Goal: Information Seeking & Learning: Find specific fact

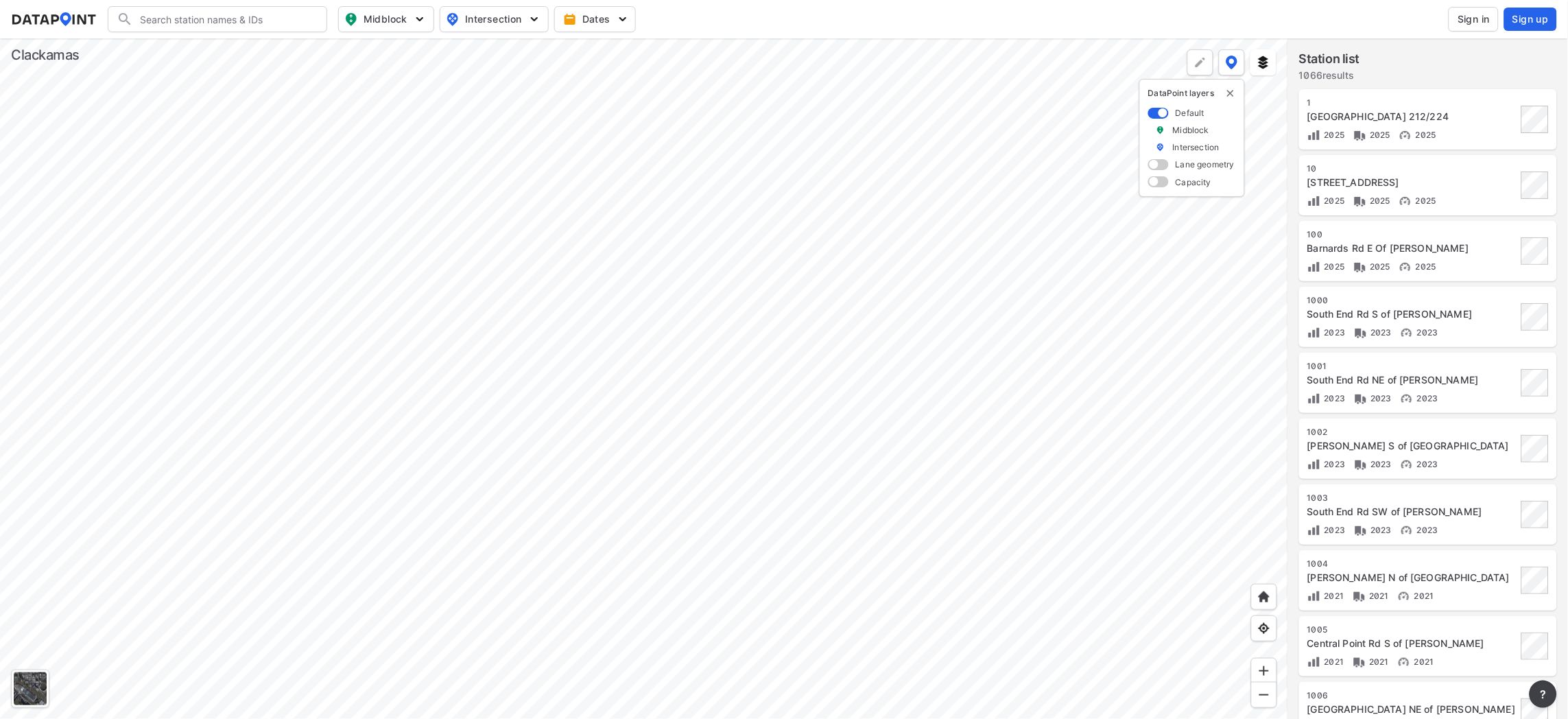
click at [1477, 17] on span "Sign in" at bounding box center [1474, 19] width 32 height 14
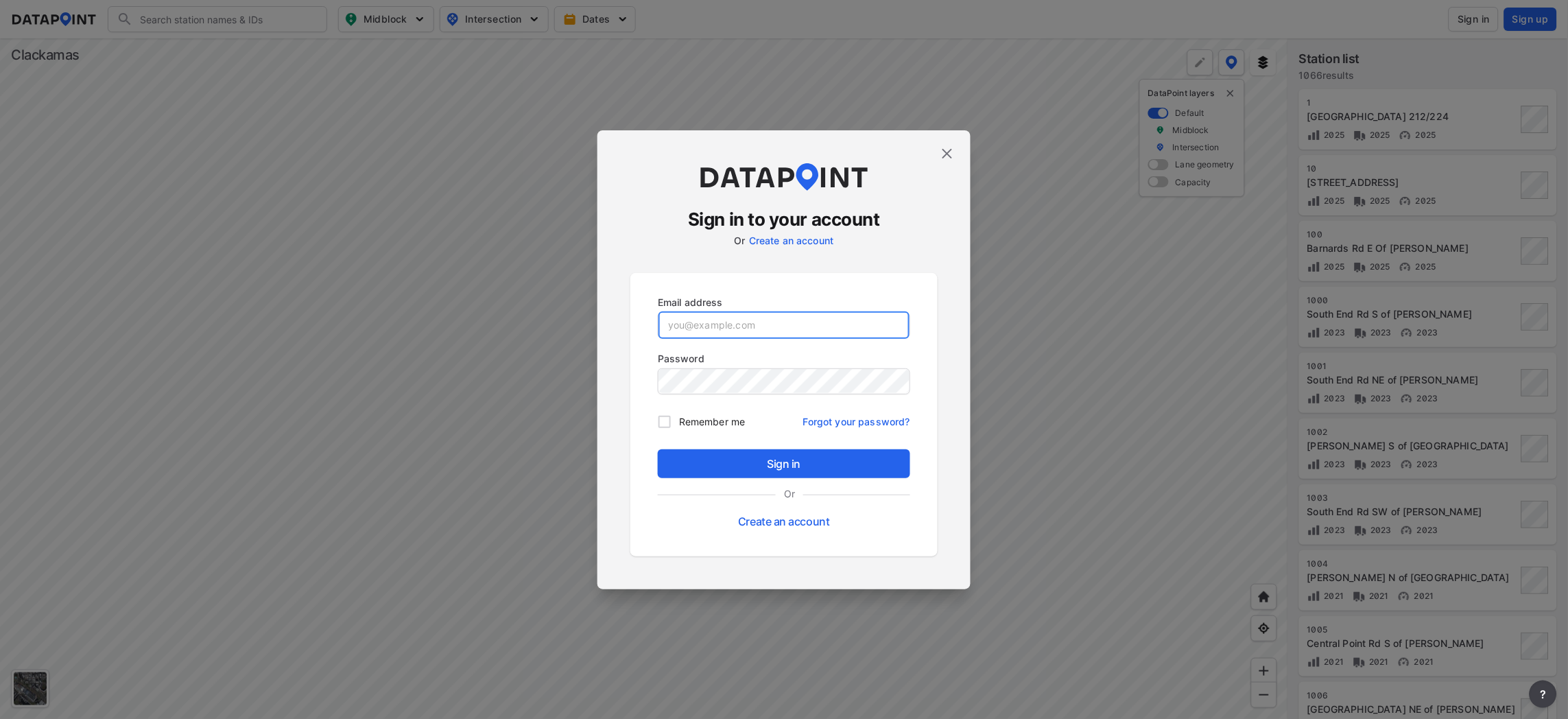
type input "[PERSON_NAME][EMAIL_ADDRESS][DOMAIN_NAME]"
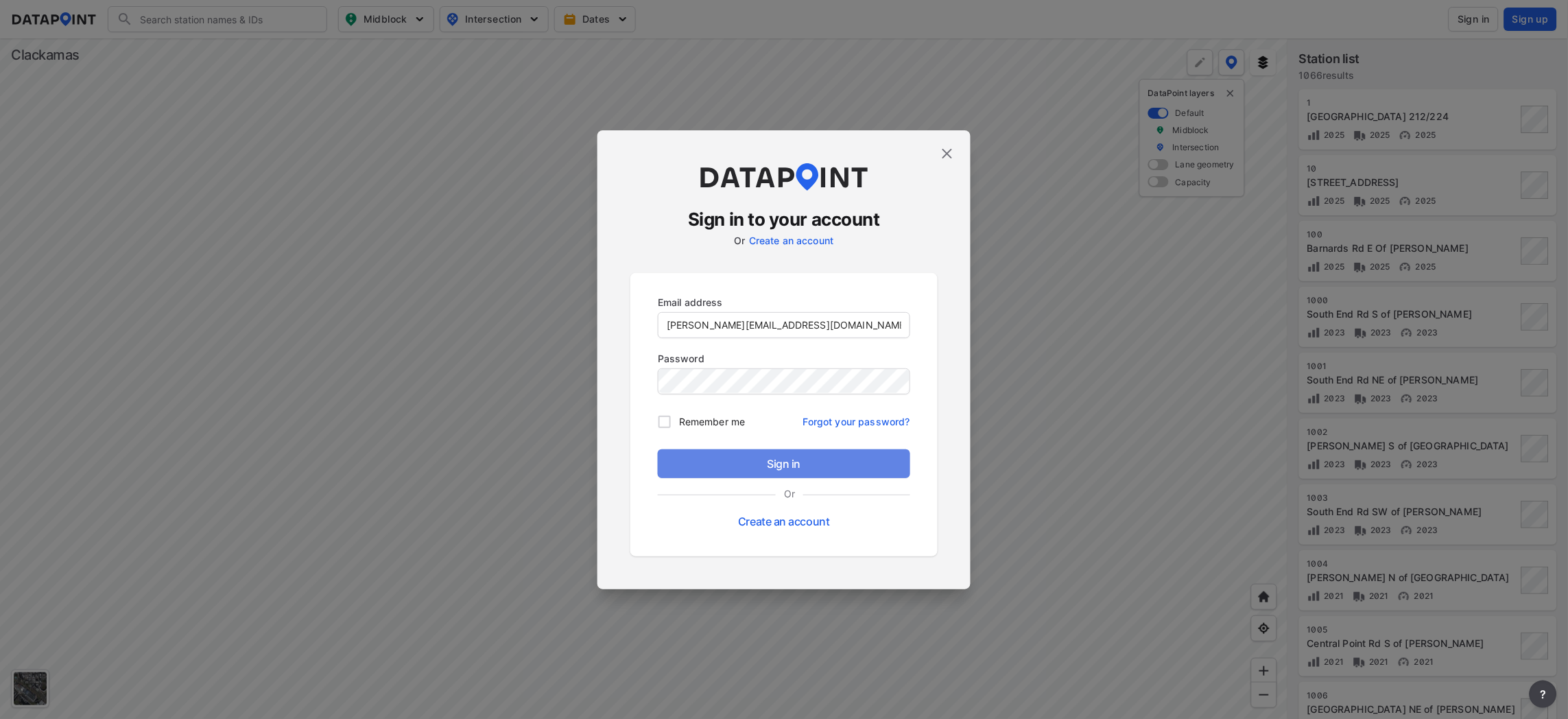
click at [813, 459] on span "Sign in" at bounding box center [784, 464] width 231 height 17
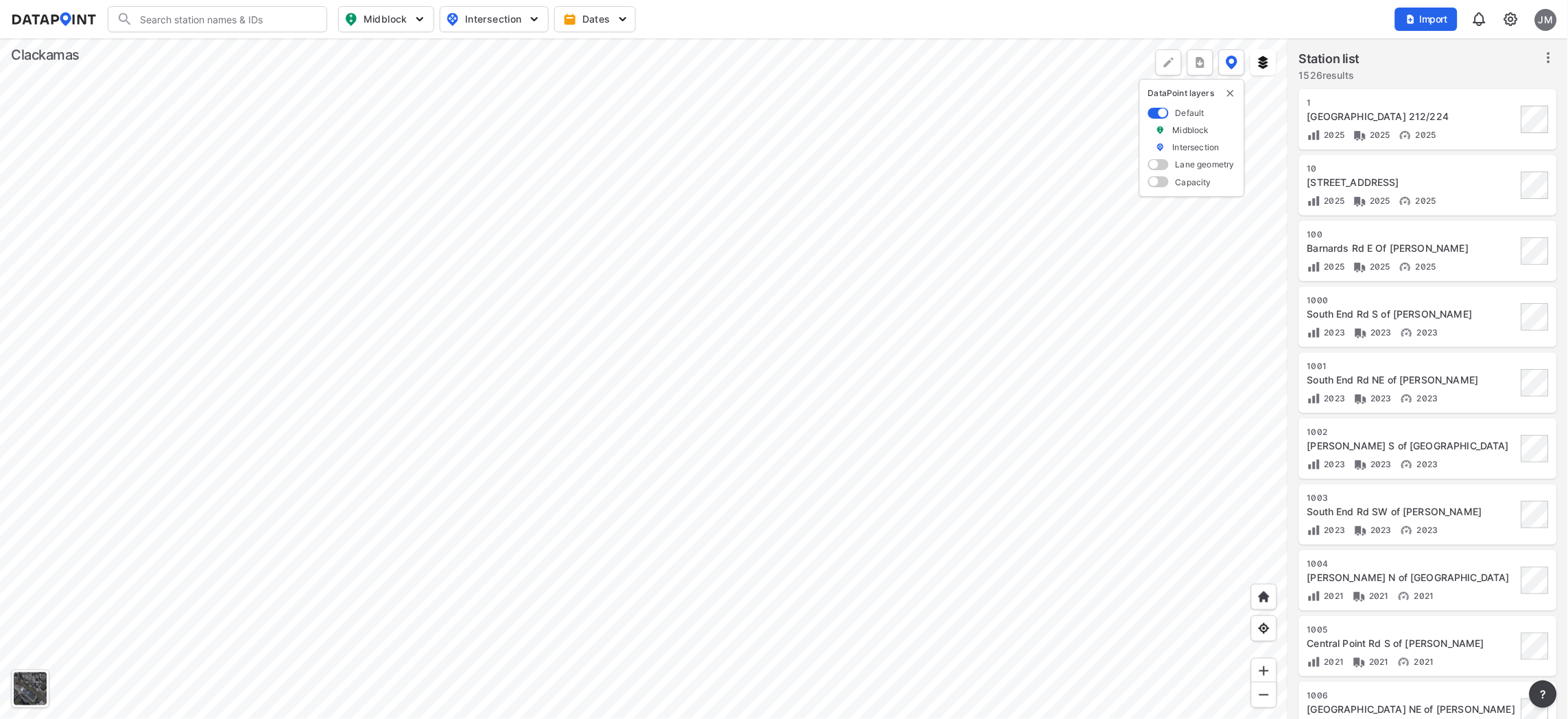
click at [568, 440] on div at bounding box center [644, 378] width 1288 height 681
click at [618, 545] on div at bounding box center [644, 378] width 1288 height 681
click at [1154, 111] on span at bounding box center [1158, 113] width 21 height 11
click at [1154, 114] on input "checkbox" at bounding box center [1152, 114] width 9 height 0
click at [1163, 114] on span at bounding box center [1158, 113] width 21 height 11
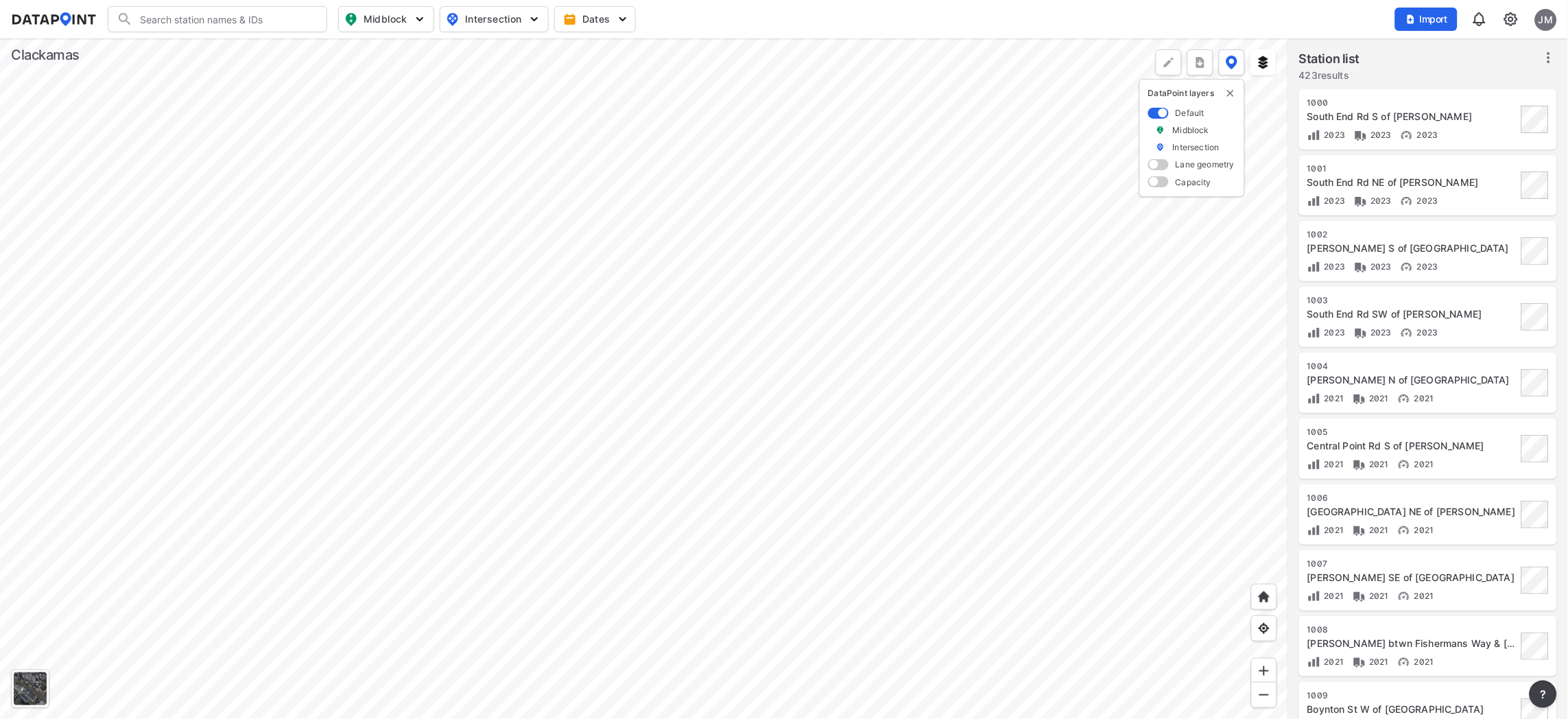
click at [1157, 114] on input "checkbox" at bounding box center [1152, 114] width 9 height 0
drag, startPoint x: 1163, startPoint y: 112, endPoint x: 1152, endPoint y: 116, distance: 11.7
click at [1152, 116] on span at bounding box center [1158, 113] width 21 height 11
click at [1152, 114] on input "checkbox" at bounding box center [1152, 114] width 9 height 0
click at [1157, 111] on span at bounding box center [1158, 113] width 21 height 11
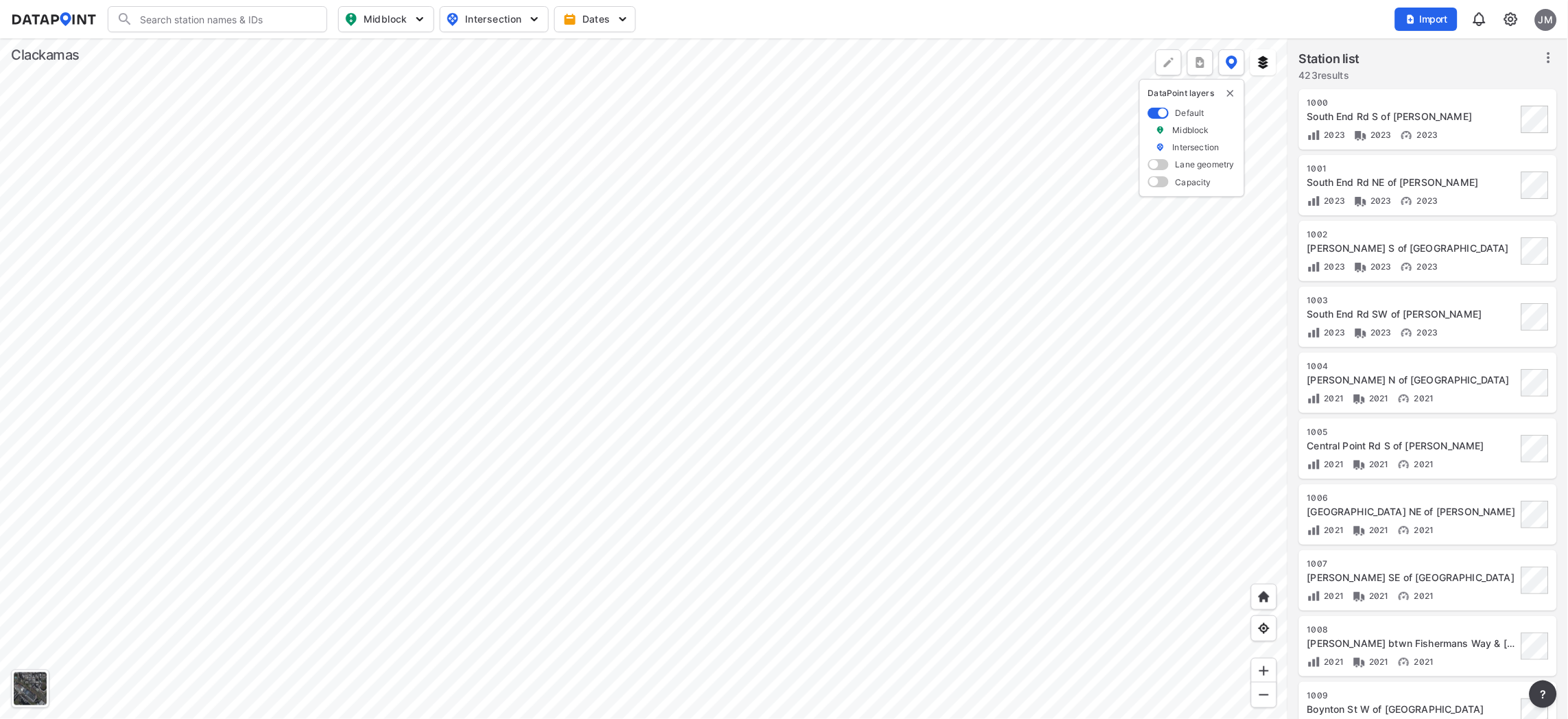
click at [1157, 114] on input "checkbox" at bounding box center [1152, 114] width 9 height 0
click at [1262, 57] on img at bounding box center [1263, 62] width 14 height 14
click at [1170, 175] on div at bounding box center [644, 378] width 1288 height 681
click at [1261, 93] on img "delete" at bounding box center [1262, 93] width 11 height 11
click at [1259, 60] on img at bounding box center [1263, 62] width 14 height 14
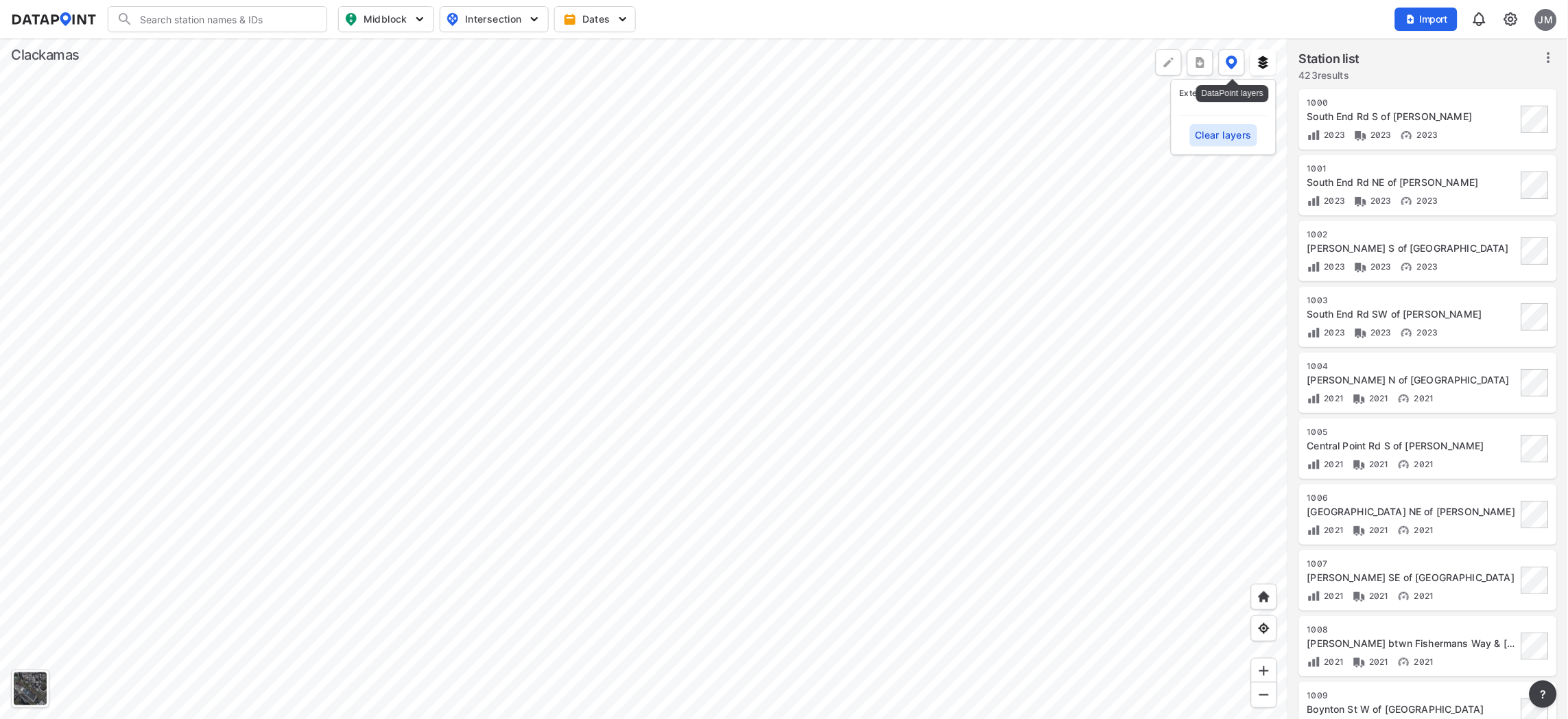
click at [1232, 63] on img at bounding box center [1232, 62] width 12 height 14
click at [1173, 127] on div "Midblock" at bounding box center [1192, 130] width 88 height 12
click at [1156, 109] on span at bounding box center [1158, 113] width 21 height 11
click at [1156, 114] on input "checkbox" at bounding box center [1152, 114] width 9 height 0
click at [1154, 110] on span at bounding box center [1158, 113] width 21 height 11
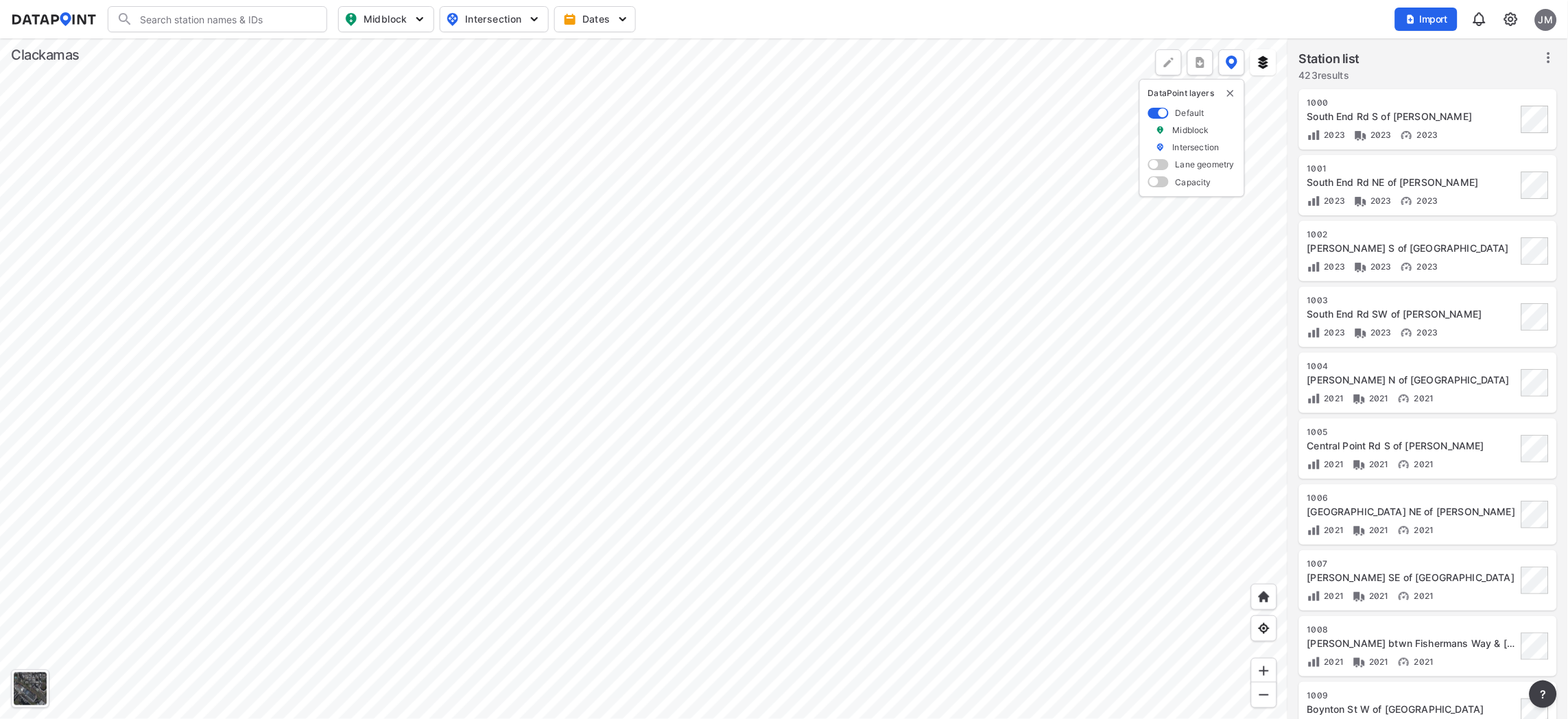
click at [1154, 114] on input "checkbox" at bounding box center [1152, 114] width 9 height 0
drag, startPoint x: 1163, startPoint y: 108, endPoint x: 1151, endPoint y: 111, distance: 12.4
click at [1151, 111] on span at bounding box center [1158, 113] width 21 height 11
click at [1151, 114] on input "checkbox" at bounding box center [1152, 114] width 9 height 0
click at [1164, 176] on span at bounding box center [1158, 181] width 21 height 11
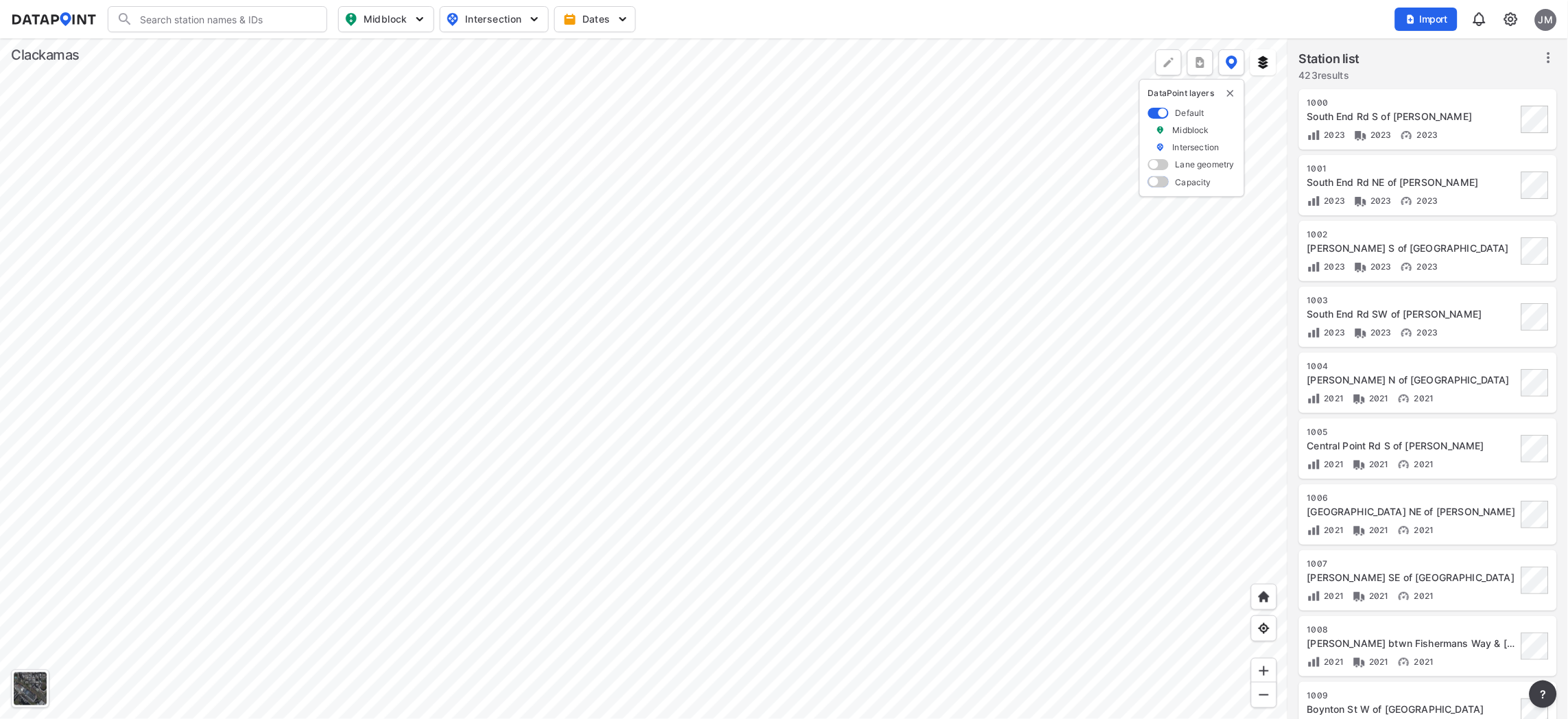
click at [1157, 183] on input "checkbox" at bounding box center [1152, 183] width 9 height 0
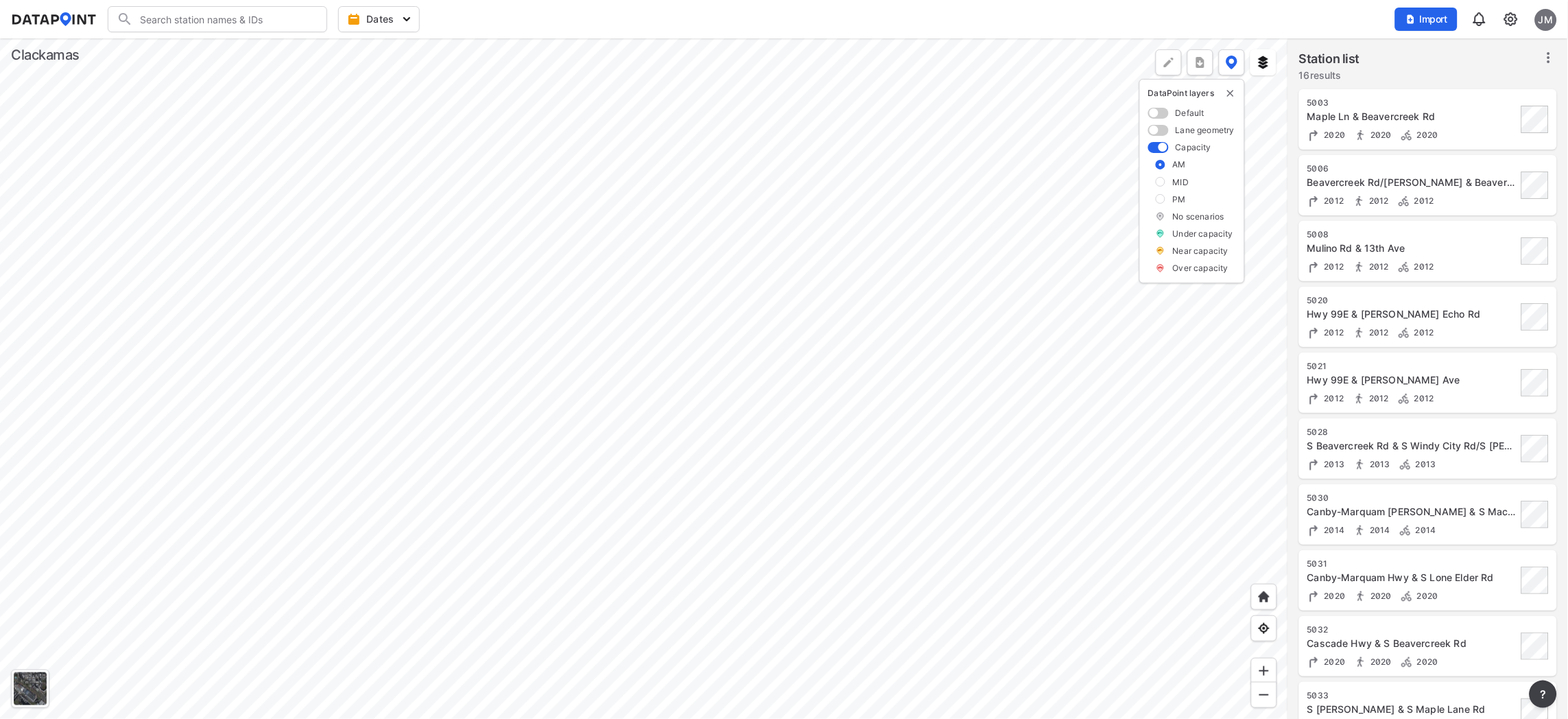
click at [1155, 110] on span at bounding box center [1158, 113] width 21 height 11
click at [1155, 114] on input "checkbox" at bounding box center [1152, 114] width 9 height 0
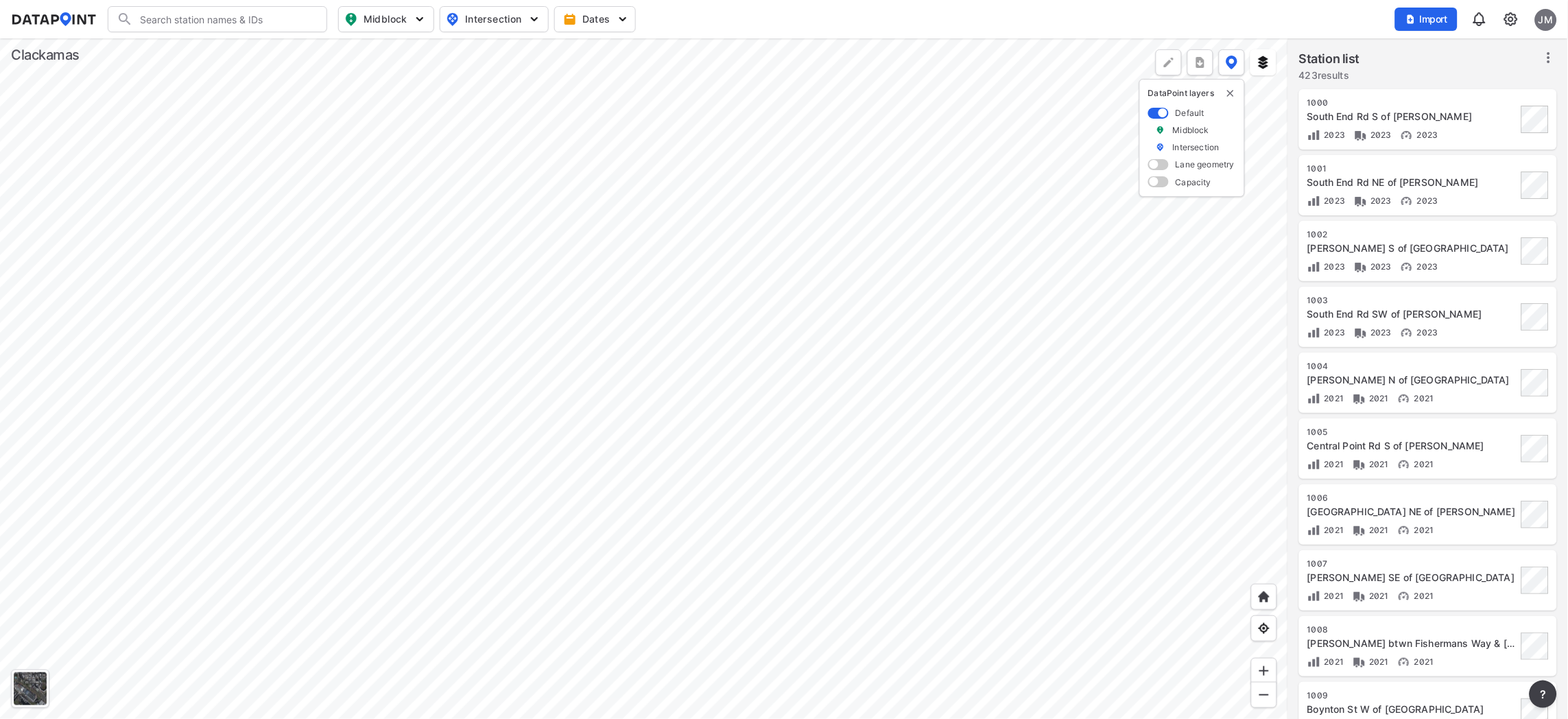
click at [1184, 129] on label "Midblock" at bounding box center [1191, 130] width 37 height 12
click at [1184, 129] on label "Midblock" at bounding box center [1191, 130] width 37 height 12
click at [1229, 64] on img at bounding box center [1232, 62] width 12 height 14
click at [925, 403] on div at bounding box center [644, 378] width 1288 height 681
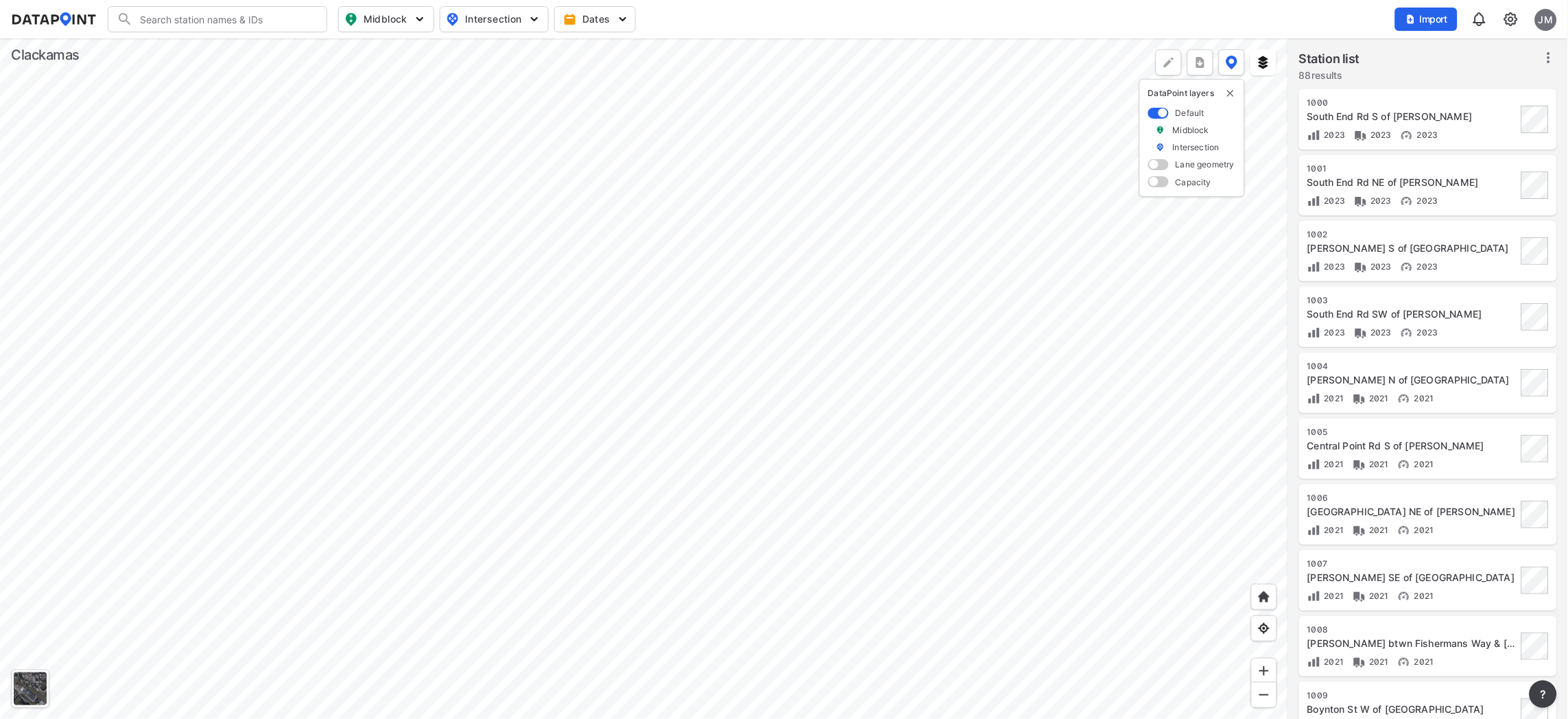
click at [695, 558] on div at bounding box center [644, 378] width 1288 height 681
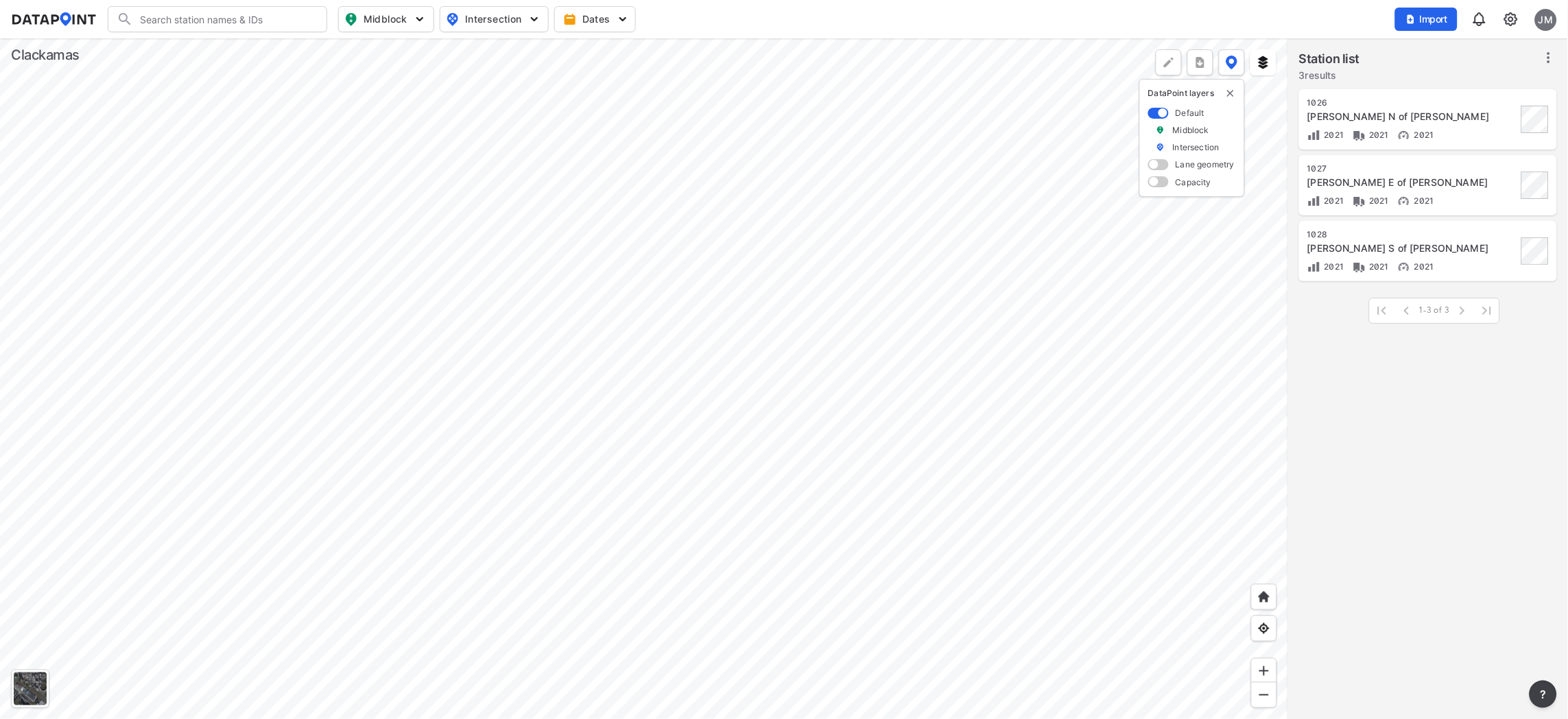
click at [725, 523] on div at bounding box center [644, 378] width 1288 height 681
click at [703, 331] on div at bounding box center [644, 378] width 1288 height 681
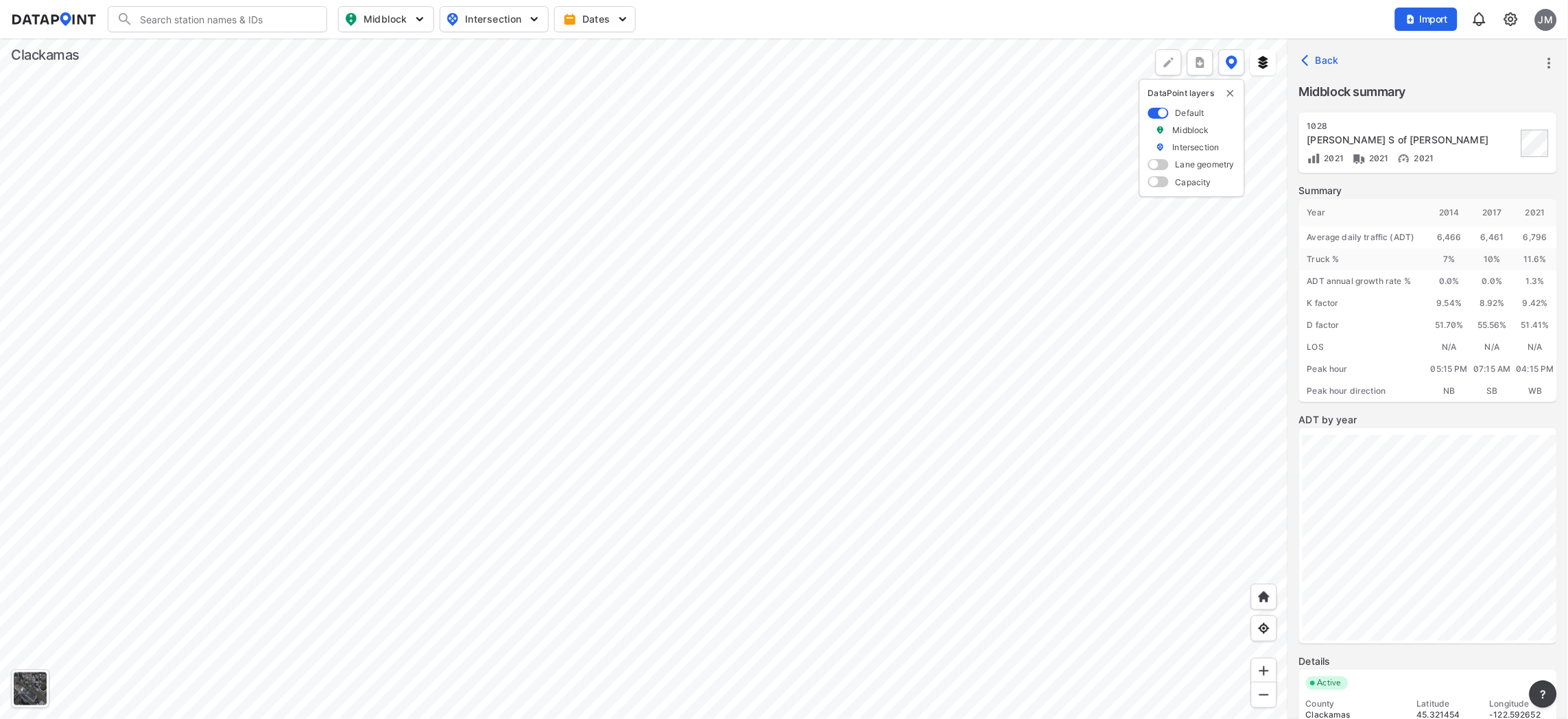
click at [688, 561] on div at bounding box center [644, 378] width 1288 height 681
click at [751, 666] on div at bounding box center [644, 378] width 1288 height 681
click at [846, 702] on div at bounding box center [644, 378] width 1288 height 681
click at [889, 592] on div at bounding box center [644, 378] width 1288 height 681
click at [712, 591] on div at bounding box center [644, 378] width 1288 height 681
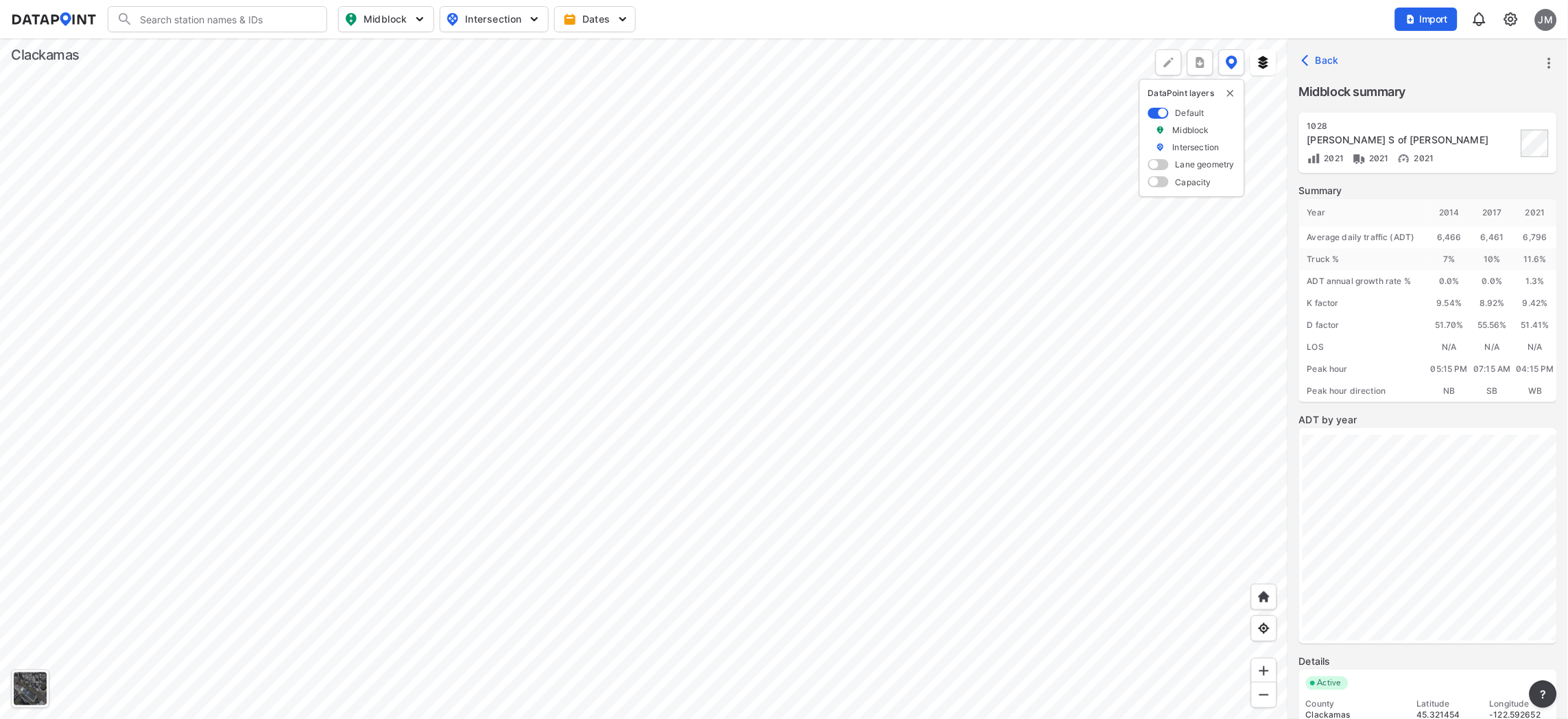
click at [610, 423] on div at bounding box center [644, 378] width 1288 height 681
click at [876, 400] on div at bounding box center [644, 378] width 1288 height 681
click at [648, 501] on div at bounding box center [644, 378] width 1288 height 681
click at [432, 407] on div at bounding box center [644, 378] width 1288 height 681
click at [606, 569] on div at bounding box center [644, 378] width 1288 height 681
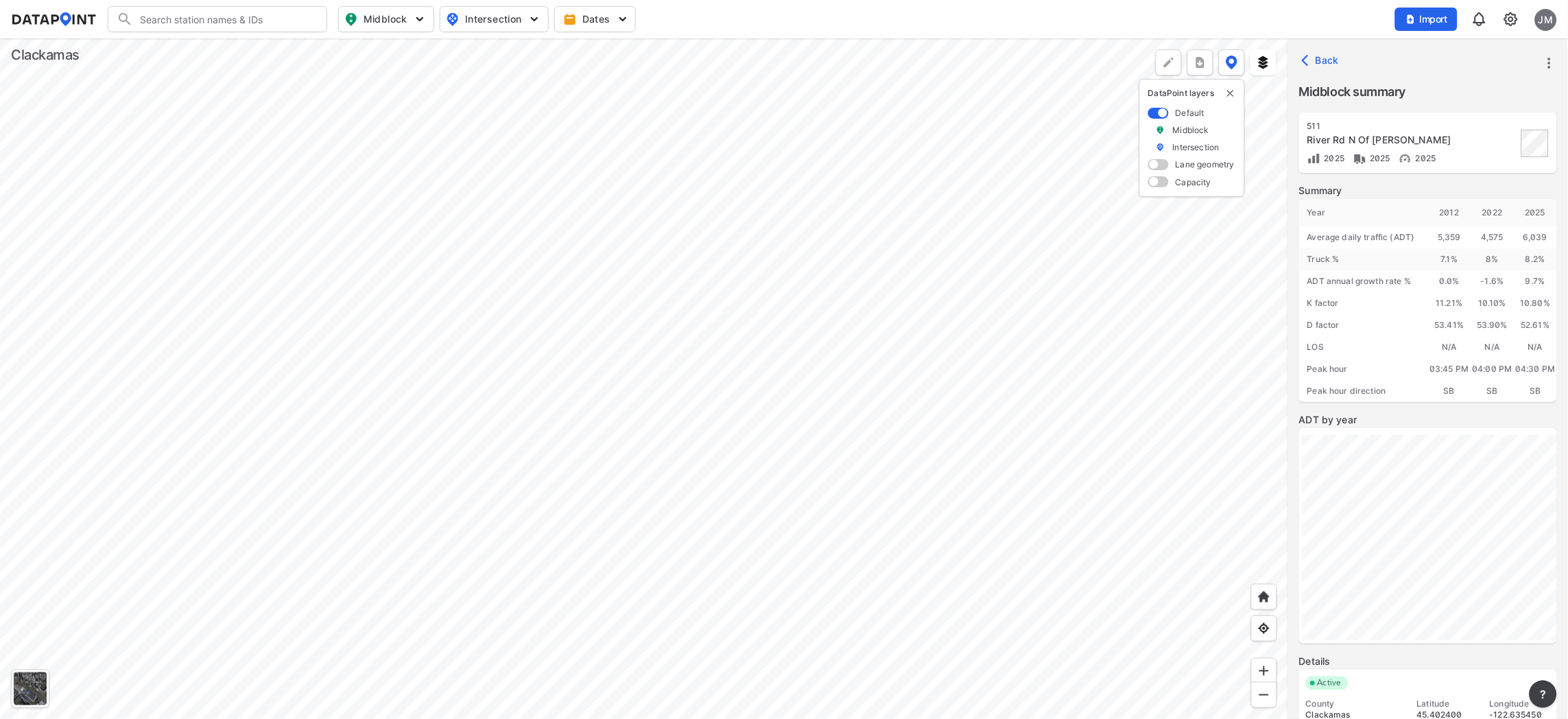
click at [1103, 236] on div at bounding box center [644, 378] width 1288 height 681
click at [1134, 584] on div at bounding box center [644, 378] width 1288 height 681
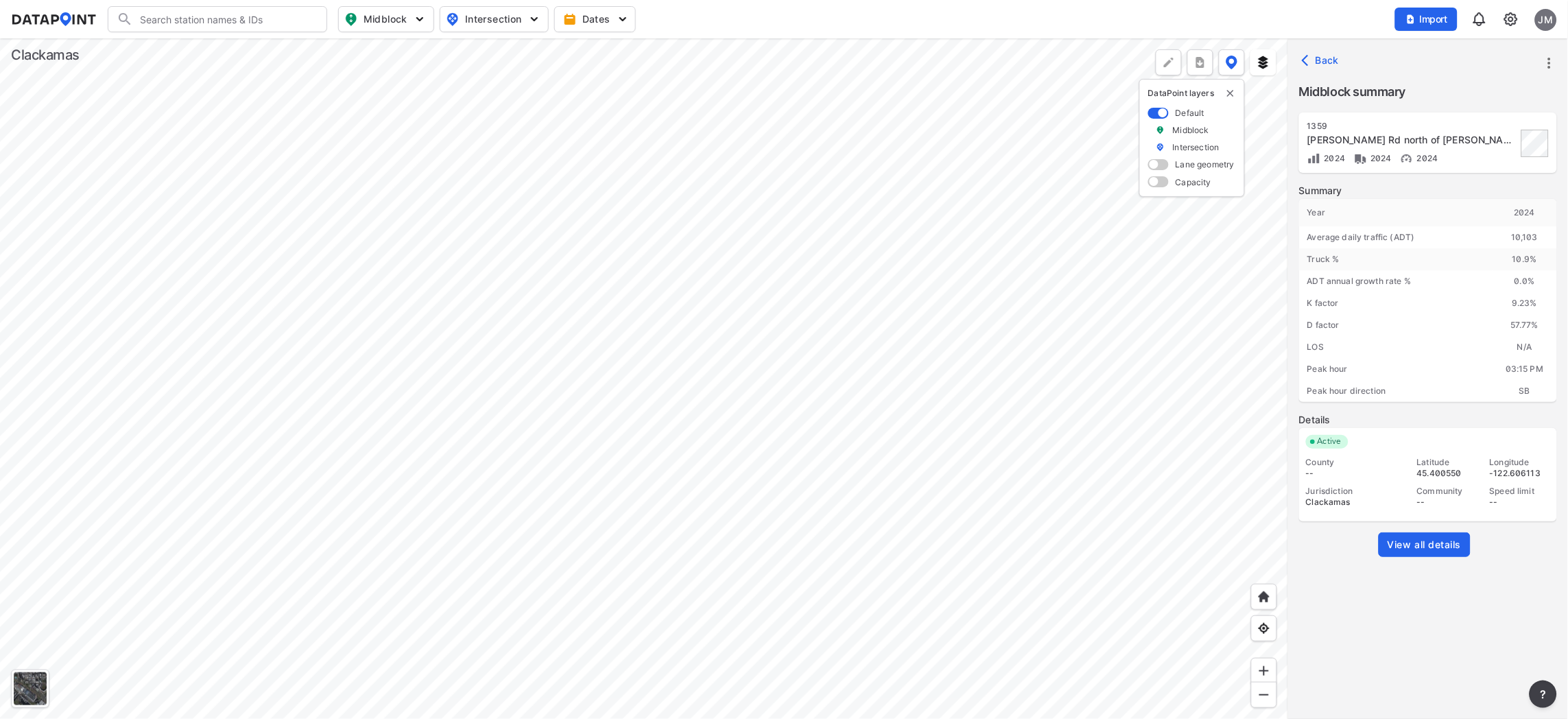
click at [1408, 544] on span "View all details" at bounding box center [1424, 544] width 74 height 14
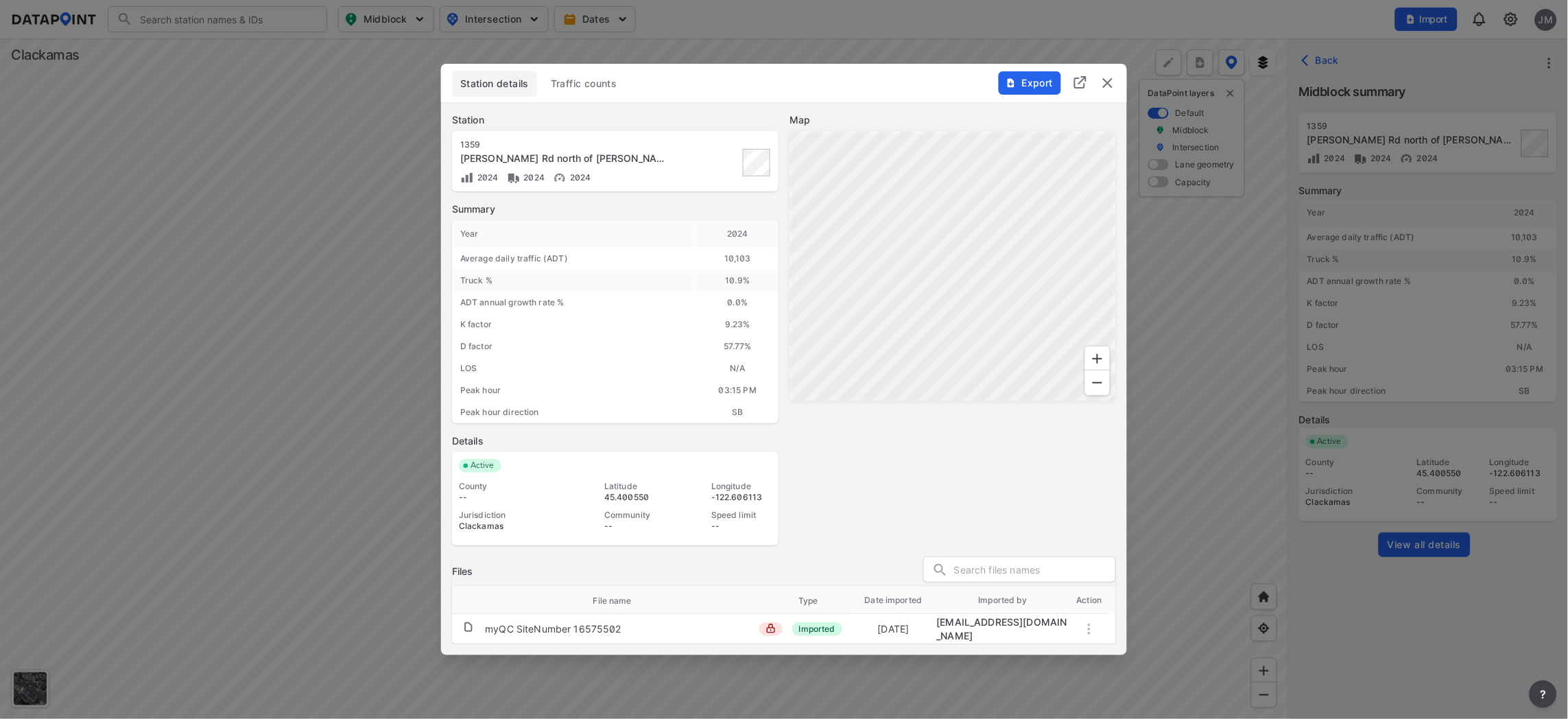
click at [585, 86] on span "Traffic counts" at bounding box center [584, 83] width 67 height 14
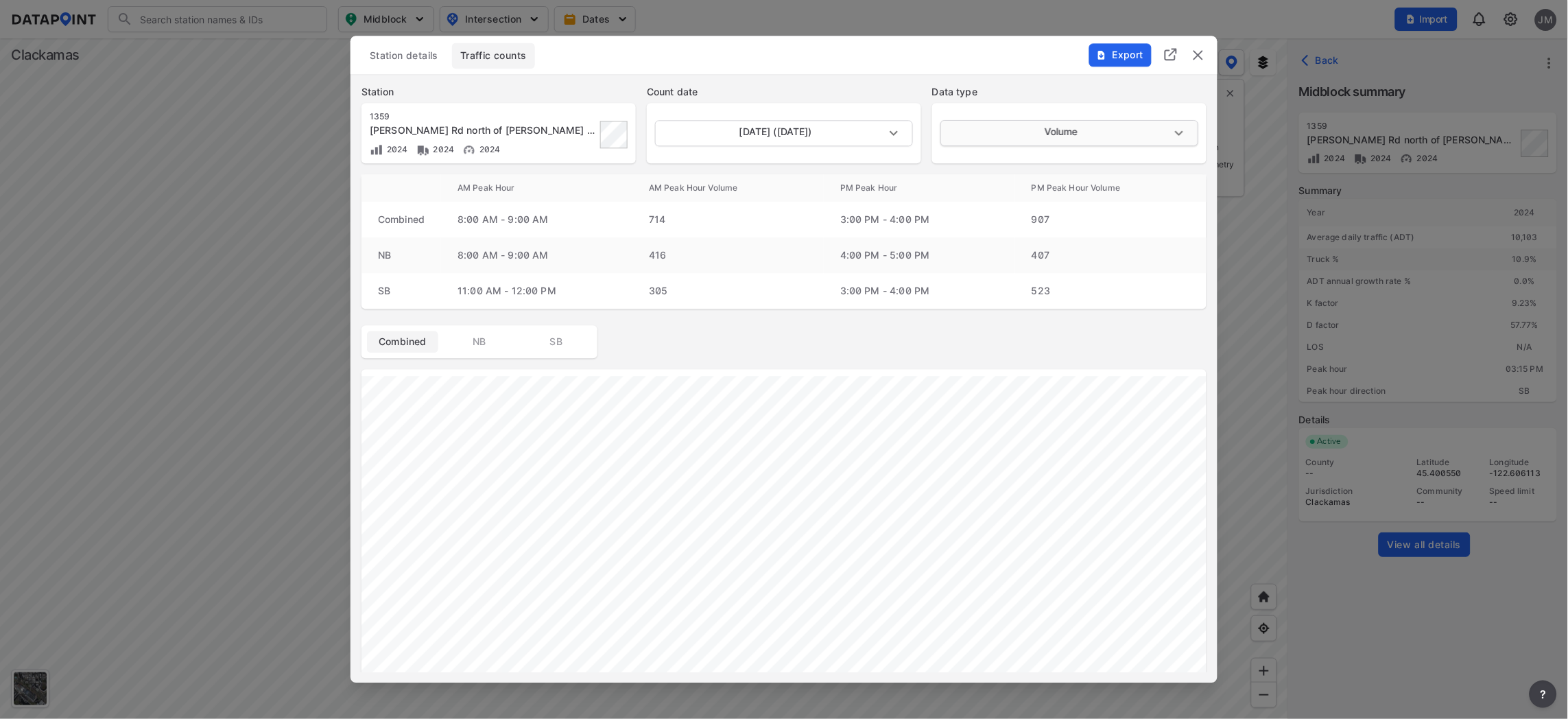
click at [1175, 131] on body "Search Please enter a search term. Midblock Intersection Dates Import JM Import…" at bounding box center [784, 360] width 1568 height 719
click at [1195, 53] on div at bounding box center [784, 360] width 1568 height 719
click at [1200, 54] on img "delete" at bounding box center [1198, 55] width 17 height 17
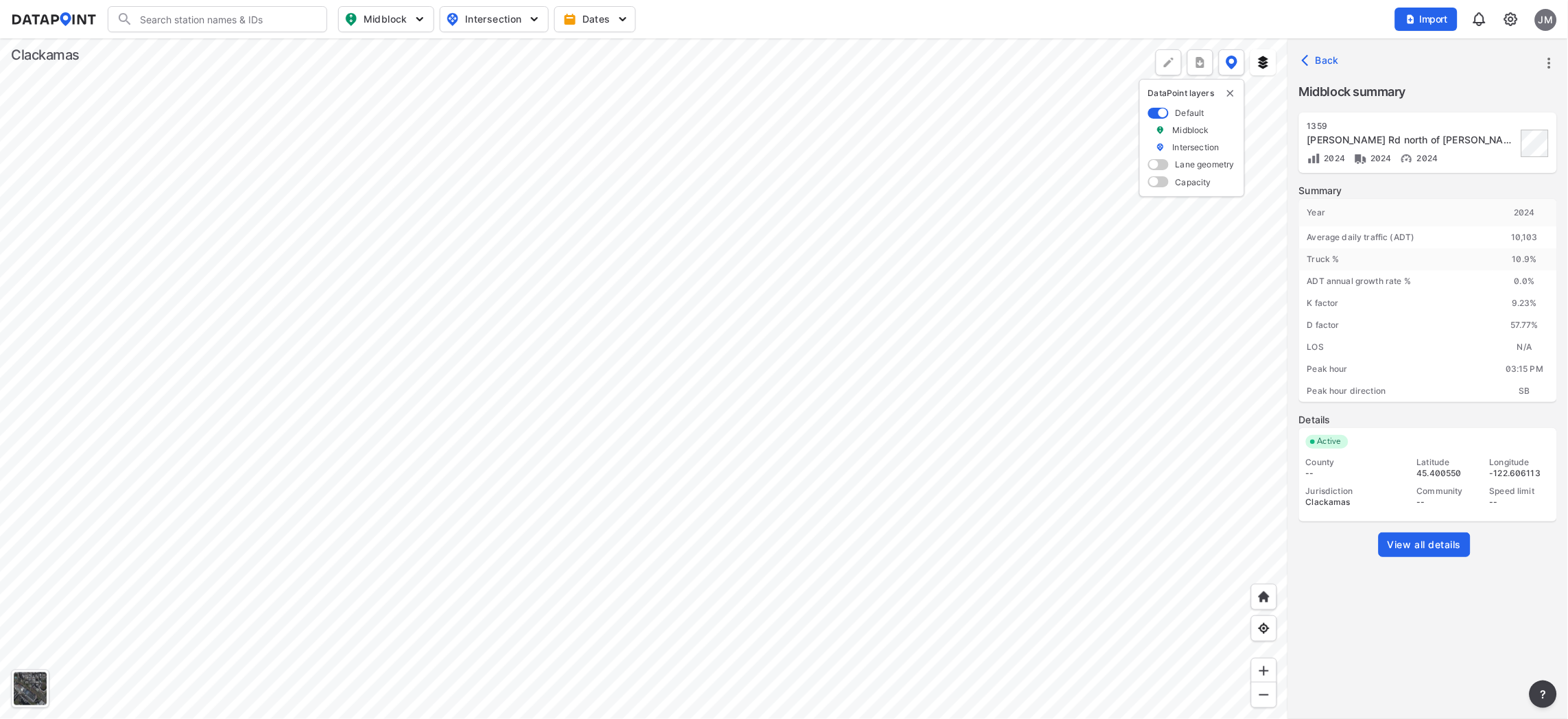
click at [864, 554] on div at bounding box center [644, 378] width 1288 height 681
click at [771, 374] on div at bounding box center [644, 378] width 1288 height 681
click at [935, 596] on div at bounding box center [644, 378] width 1288 height 681
click at [869, 528] on div at bounding box center [644, 378] width 1288 height 681
click at [835, 438] on div at bounding box center [644, 378] width 1288 height 681
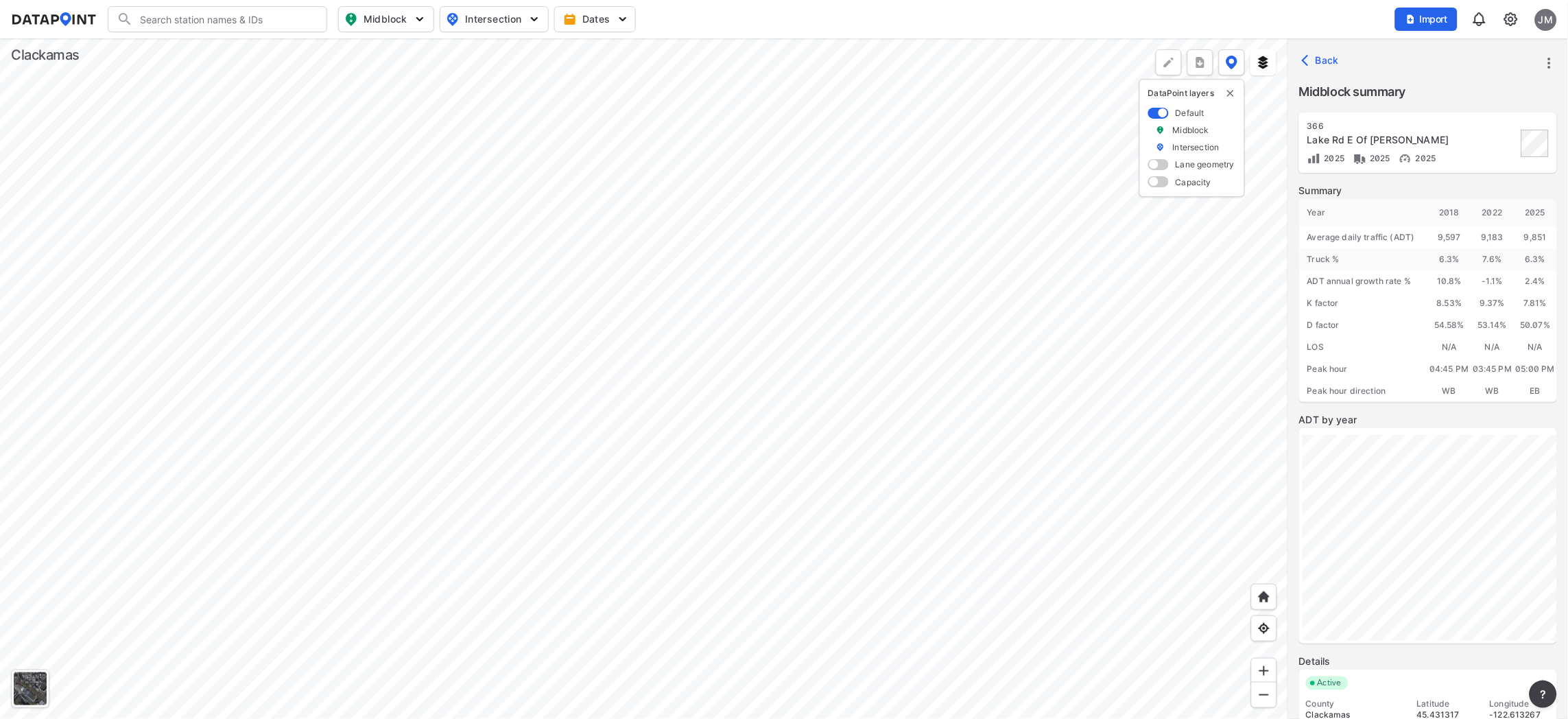
click at [1014, 638] on div at bounding box center [644, 378] width 1288 height 681
click at [946, 621] on div at bounding box center [644, 378] width 1288 height 681
click at [960, 472] on div at bounding box center [644, 378] width 1288 height 681
click at [1263, 58] on img at bounding box center [1263, 62] width 14 height 14
click at [1265, 57] on img at bounding box center [1263, 62] width 14 height 14
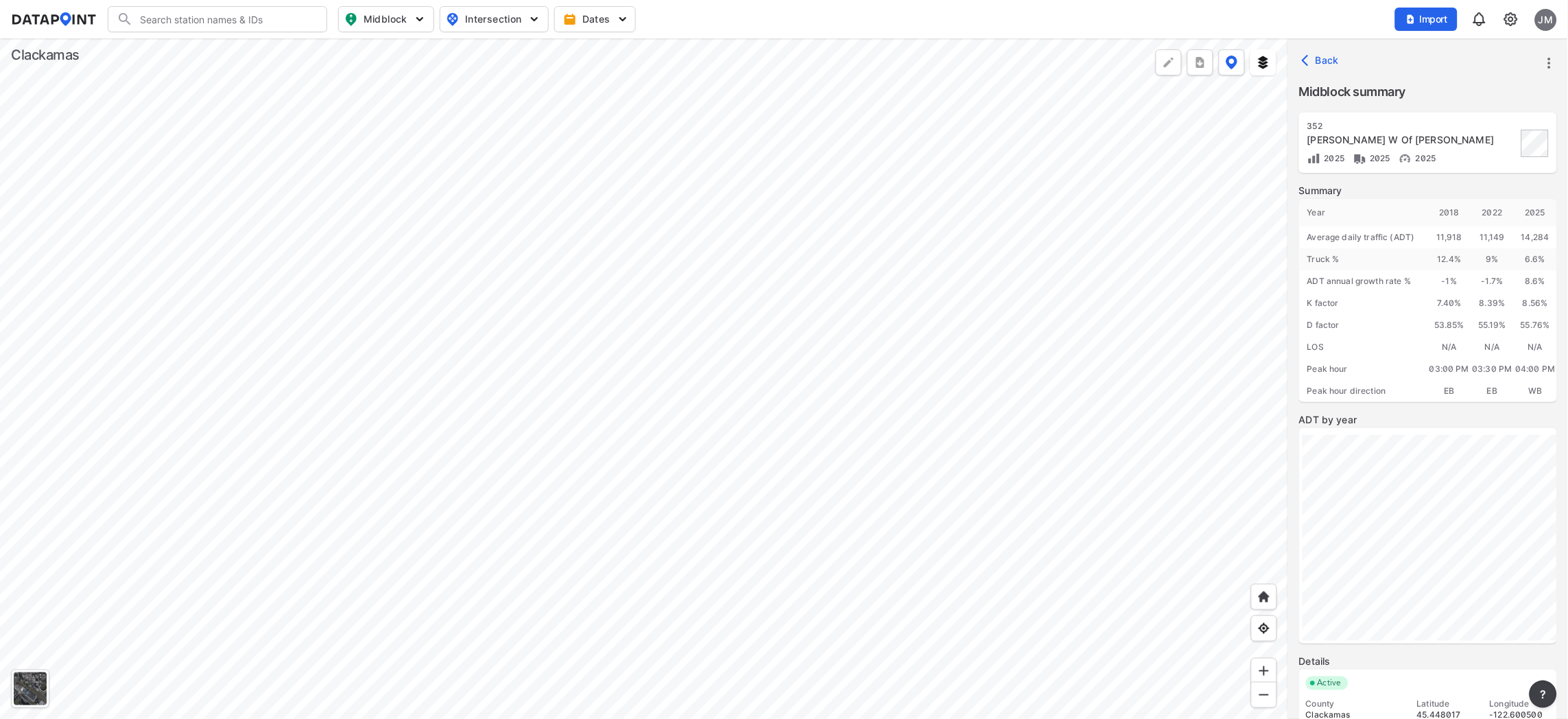
click at [456, 572] on div at bounding box center [644, 378] width 1288 height 681
click at [902, 451] on div at bounding box center [644, 378] width 1288 height 681
click at [971, 412] on div at bounding box center [644, 378] width 1288 height 681
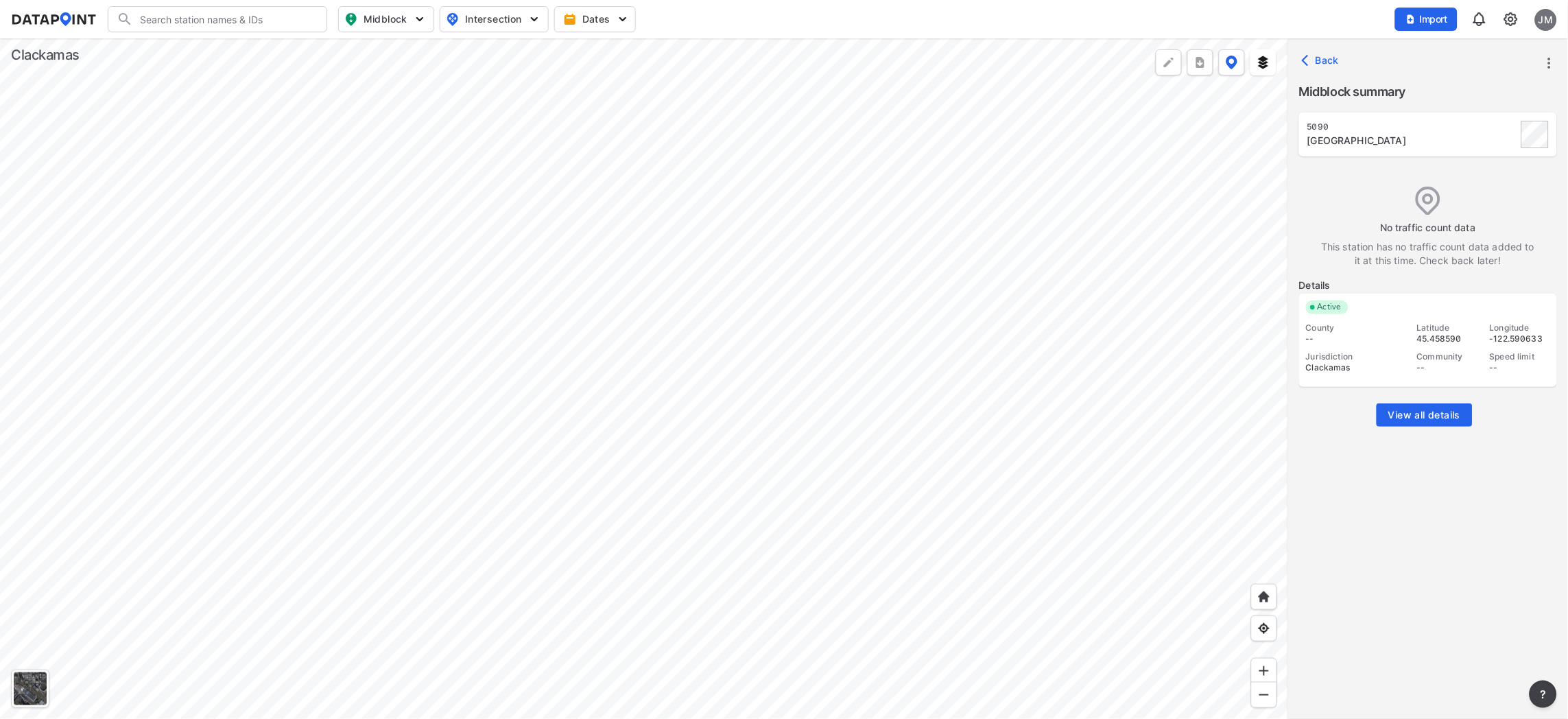
click at [902, 449] on div at bounding box center [644, 378] width 1288 height 681
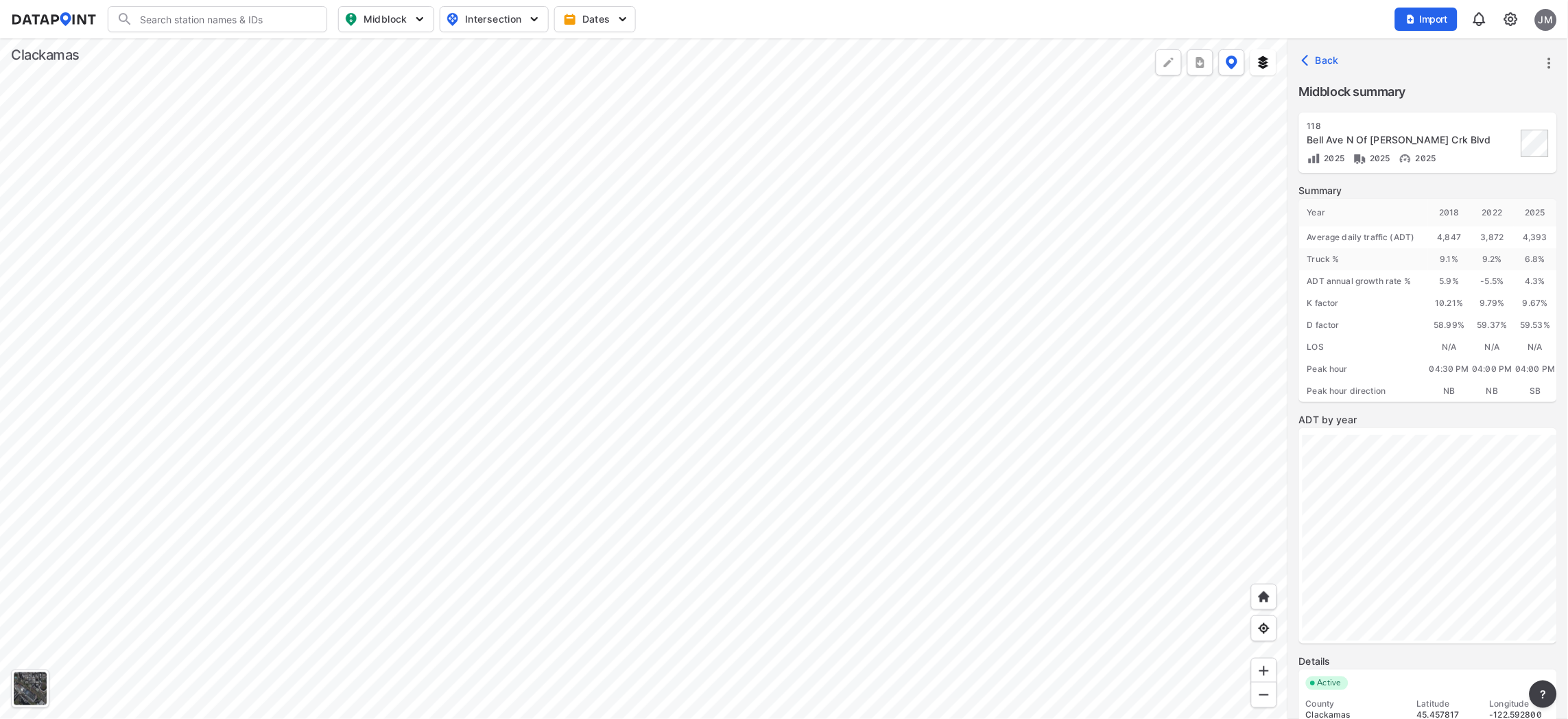
click at [971, 415] on div at bounding box center [644, 378] width 1288 height 681
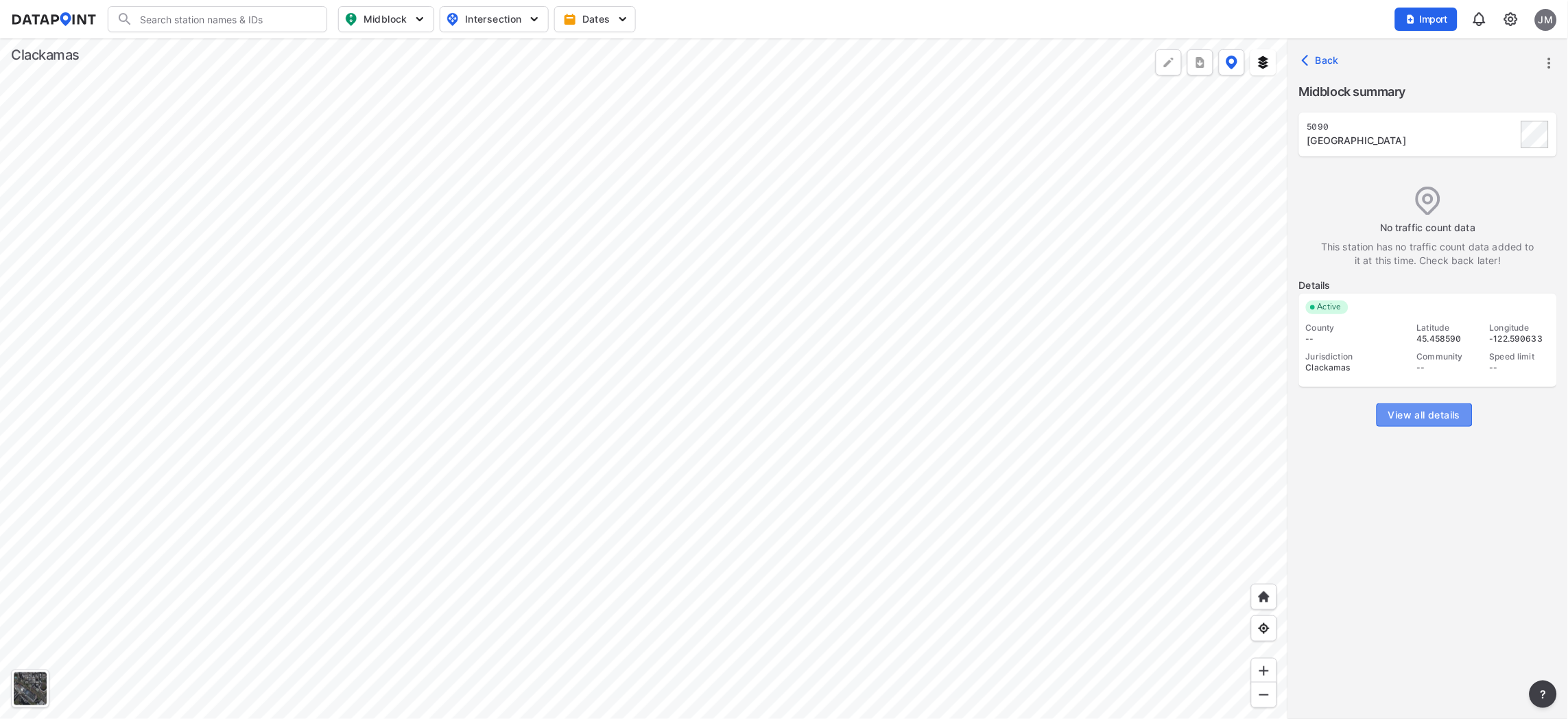
click at [1434, 412] on span "View all details" at bounding box center [1424, 415] width 72 height 14
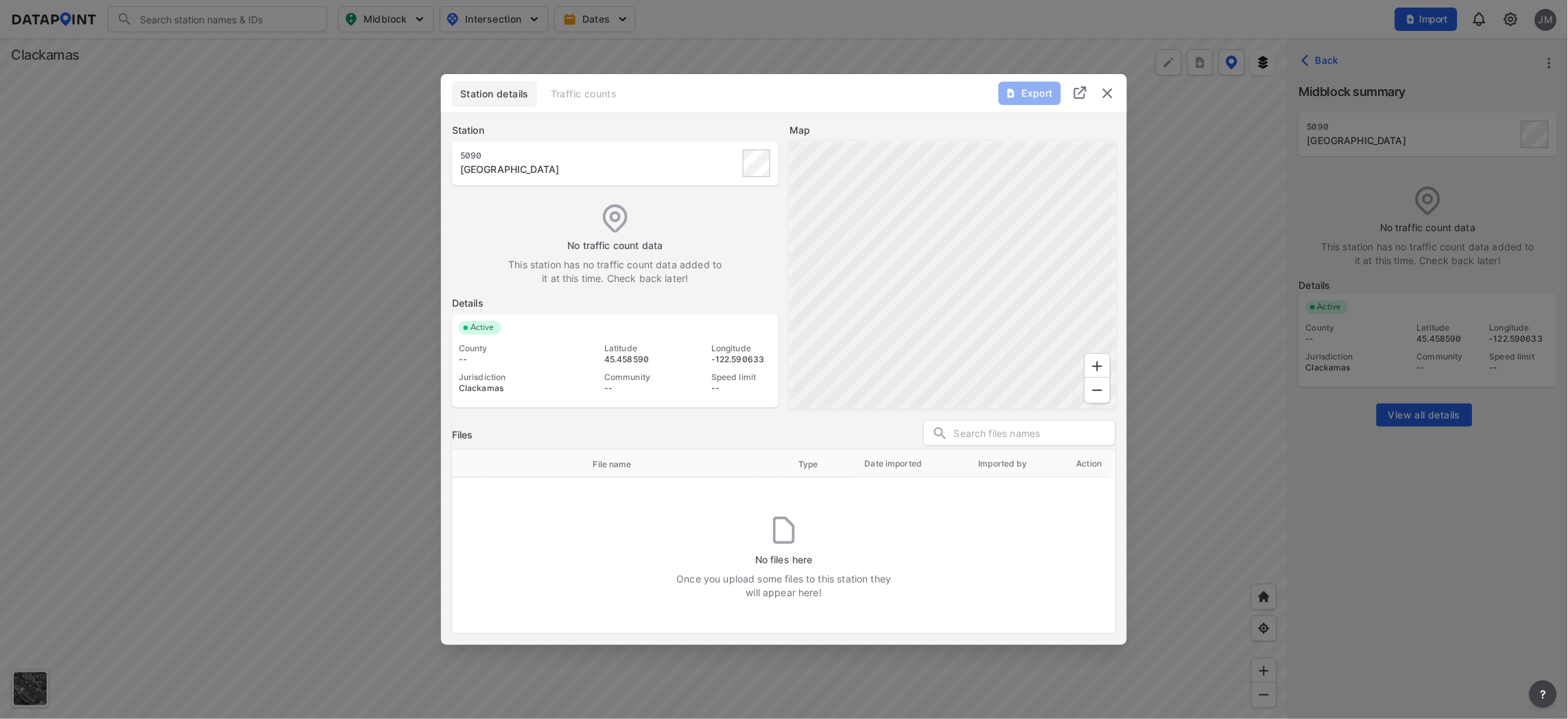
click at [717, 167] on div "[STREET_ADDRESS][GEOGRAPHIC_DATA]" at bounding box center [615, 163] width 310 height 27
click at [587, 93] on div "Station details Traffic counts" at bounding box center [784, 94] width 664 height 26
click at [1095, 91] on div "Export" at bounding box center [1058, 86] width 139 height 23
click at [1113, 90] on img "delete" at bounding box center [1108, 93] width 17 height 17
